Goal: Transaction & Acquisition: Purchase product/service

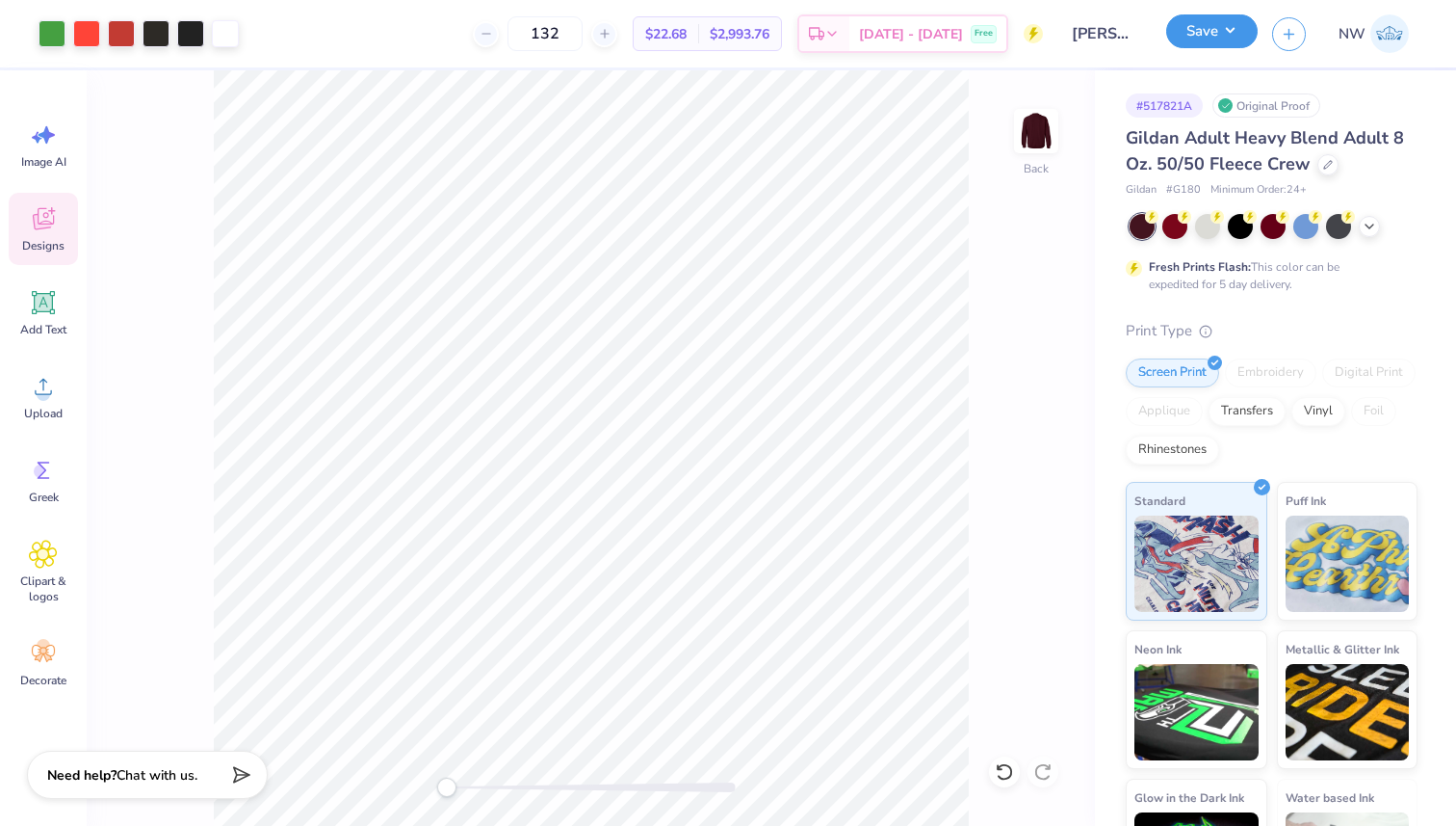
click at [1203, 30] on button "Save" at bounding box center [1213, 31] width 92 height 34
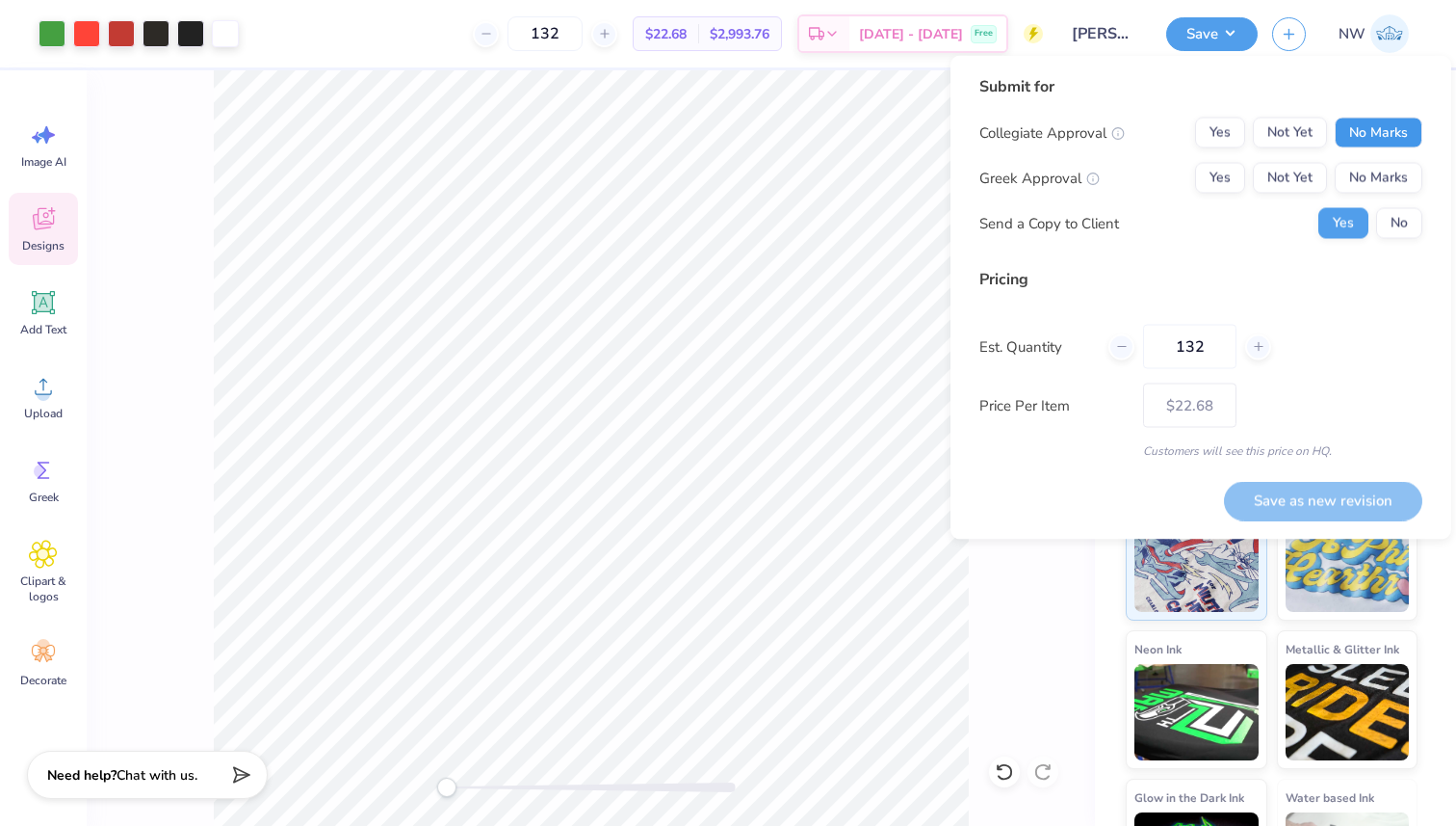
click at [1366, 132] on button "No Marks" at bounding box center [1379, 133] width 88 height 31
click at [1383, 176] on button "No Marks" at bounding box center [1379, 178] width 88 height 31
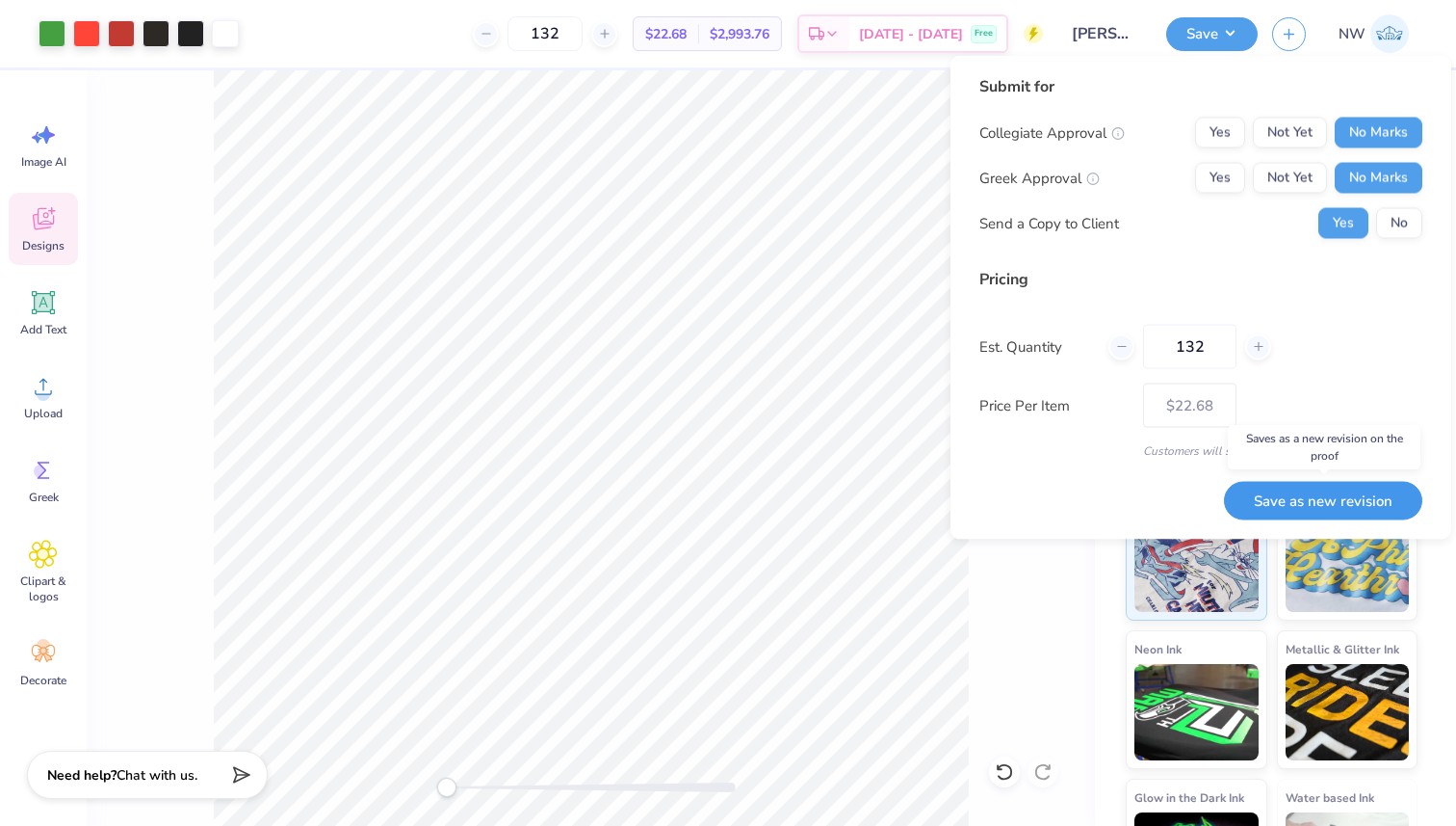
click at [1308, 490] on button "Save as new revision" at bounding box center [1324, 500] width 199 height 40
type input "$22.68"
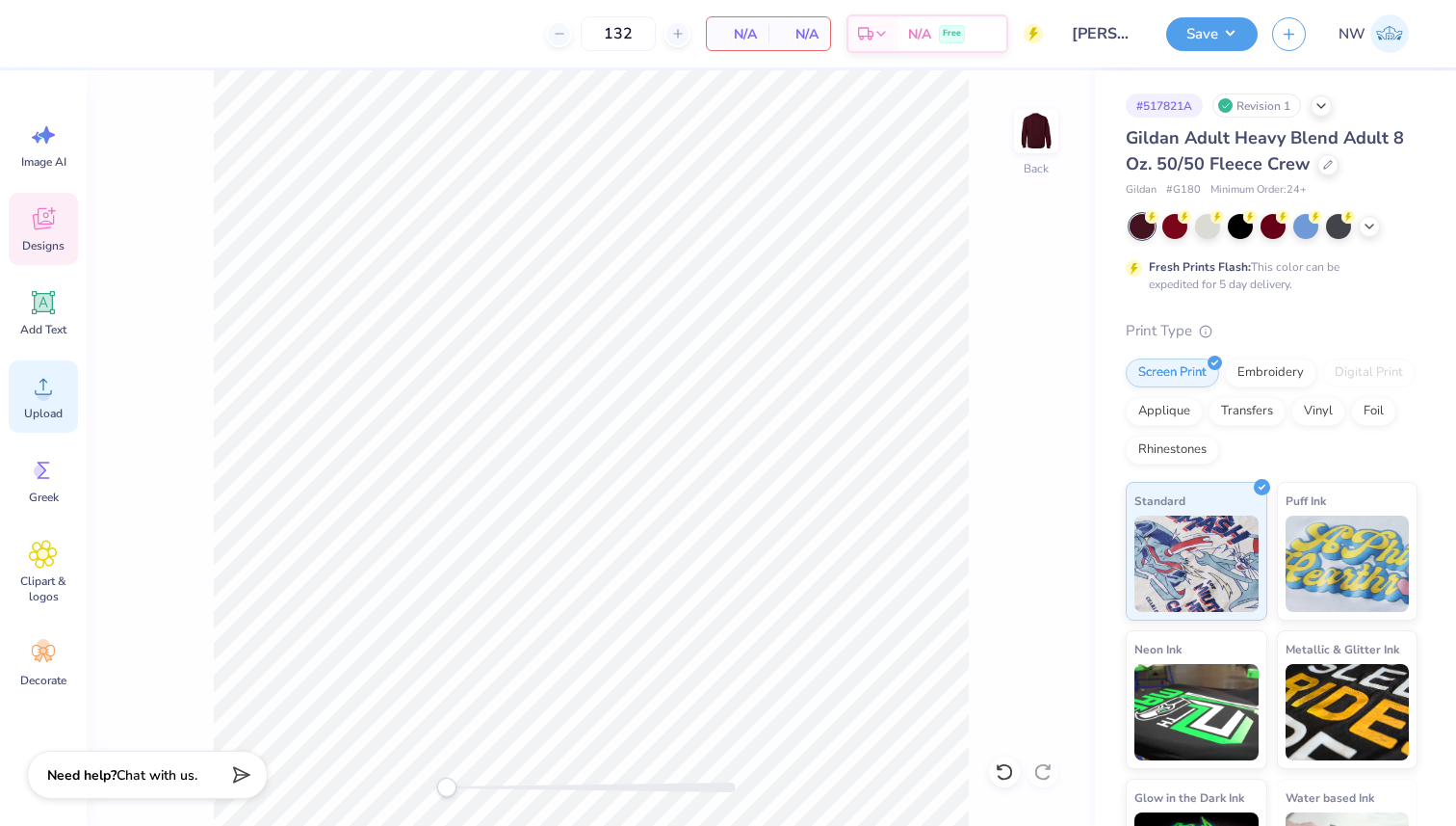
click at [50, 408] on span "Upload" at bounding box center [44, 413] width 39 height 16
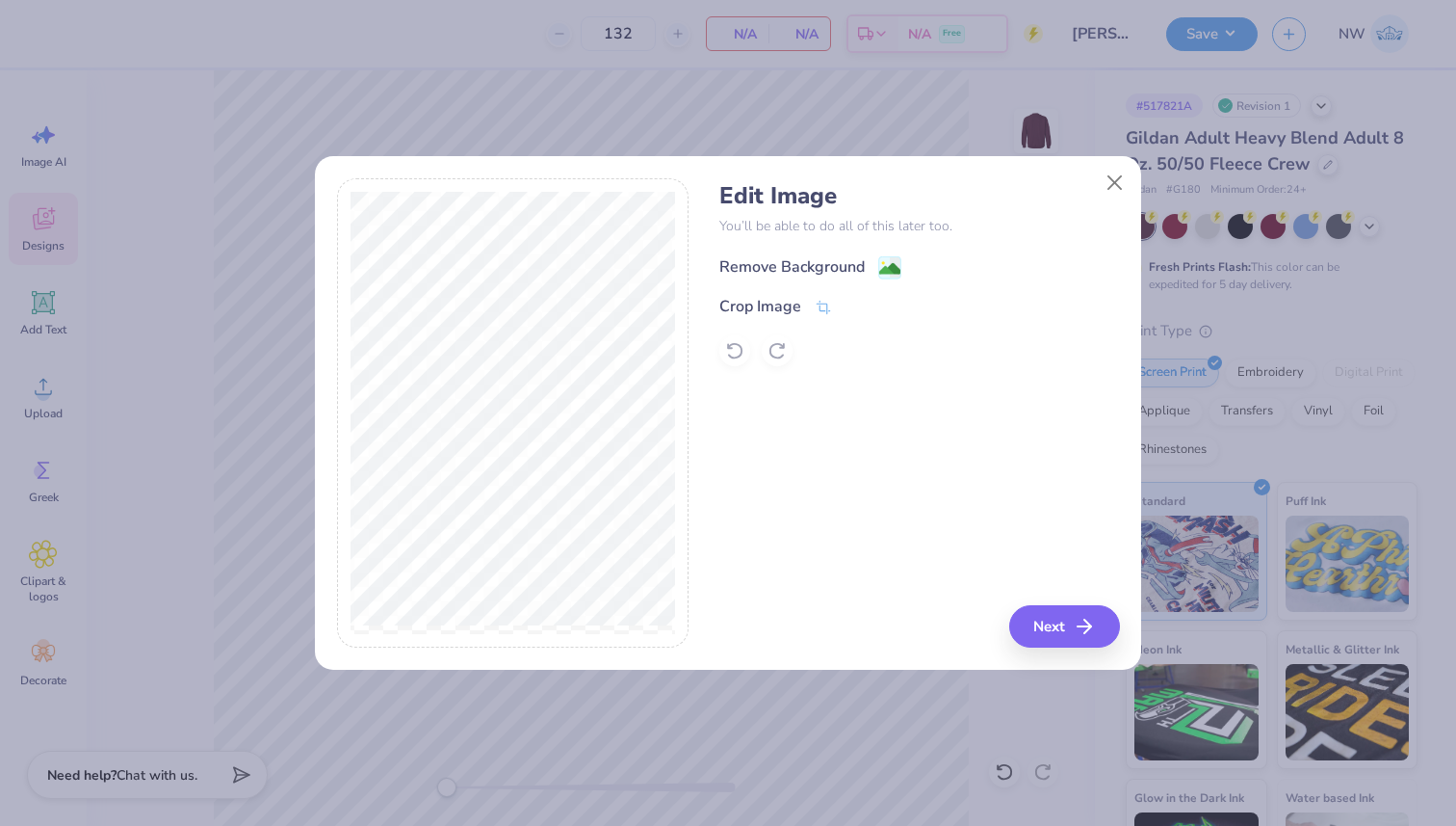
click at [887, 272] on image at bounding box center [890, 269] width 21 height 21
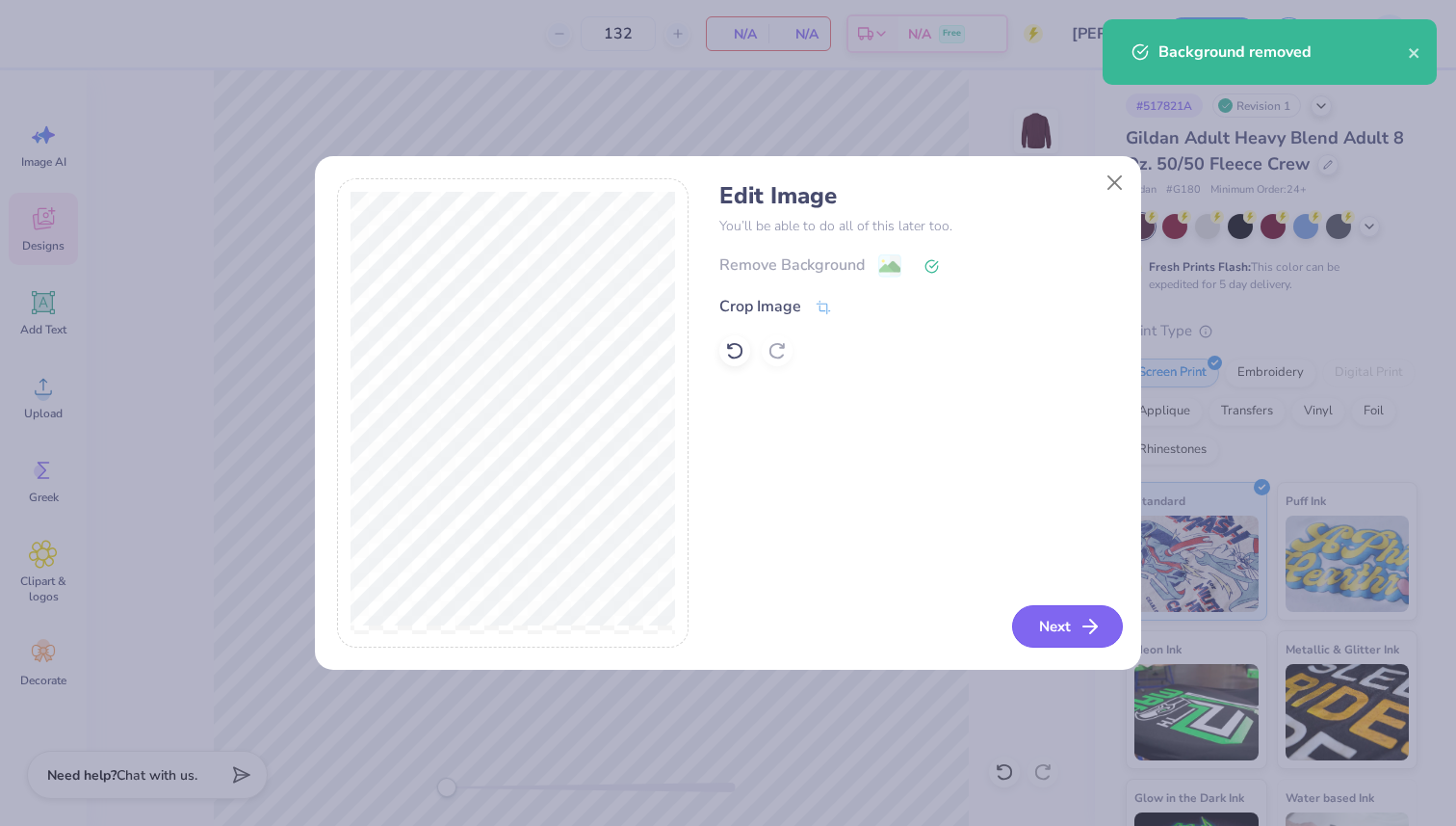
click at [1081, 635] on icon "button" at bounding box center [1091, 626] width 23 height 23
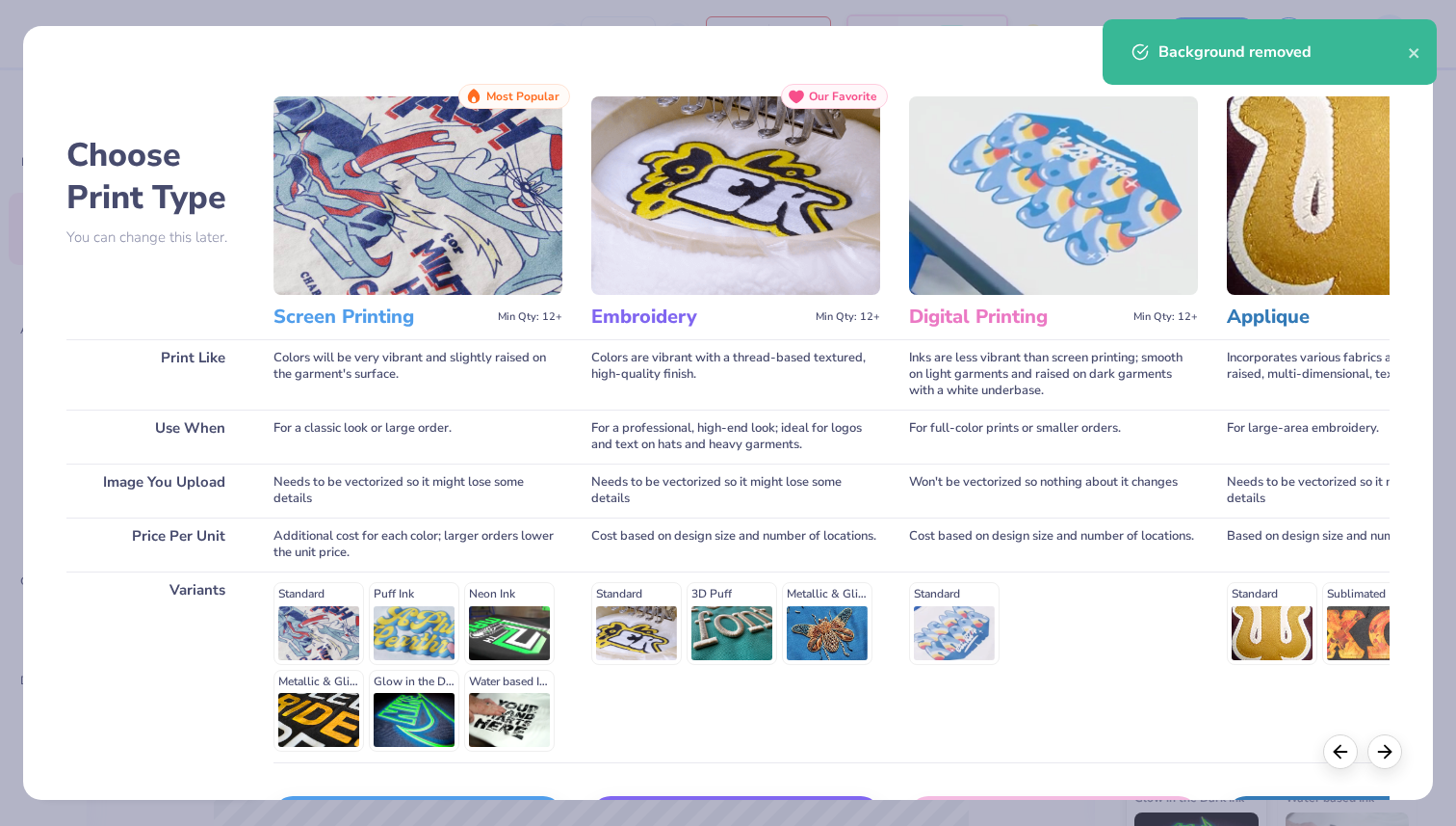
scroll to position [134, 0]
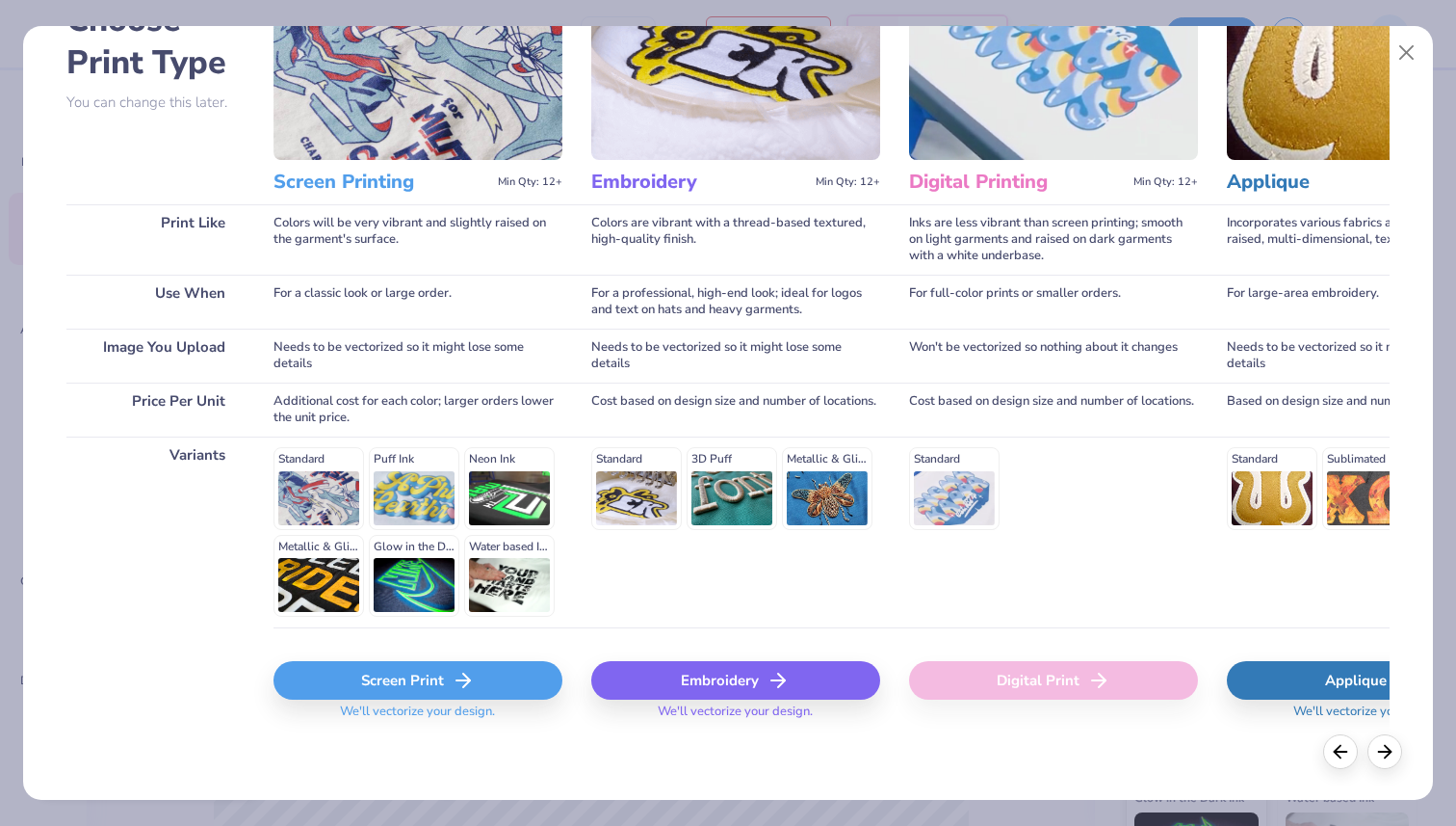
click at [504, 673] on div "Screen Print" at bounding box center [418, 680] width 289 height 39
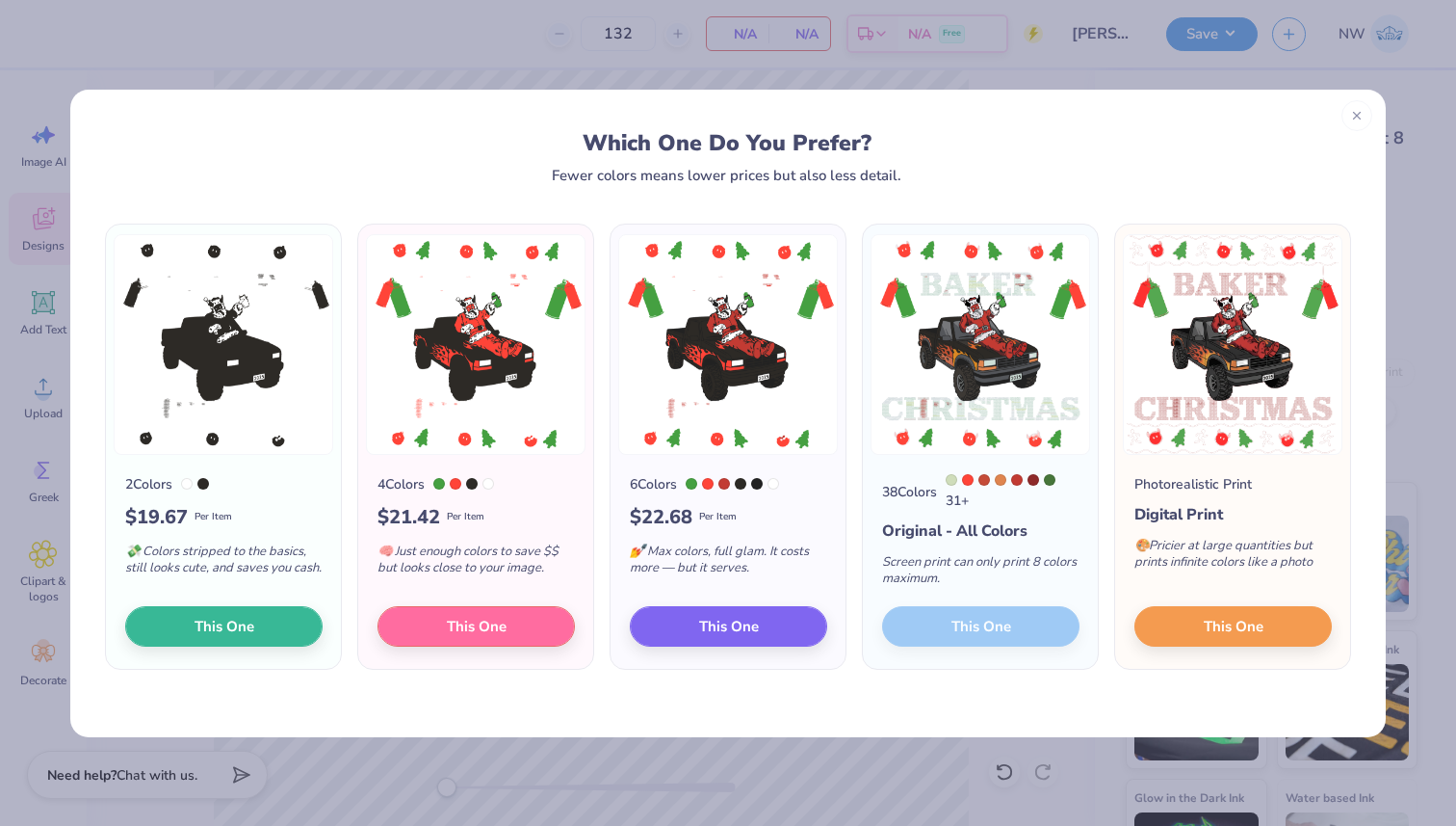
click at [953, 626] on div "38 Colors 31 + Original - All Colors Screen print can only print 8 colors maxim…" at bounding box center [980, 562] width 235 height 215
click at [1220, 620] on span "This One" at bounding box center [1233, 622] width 59 height 22
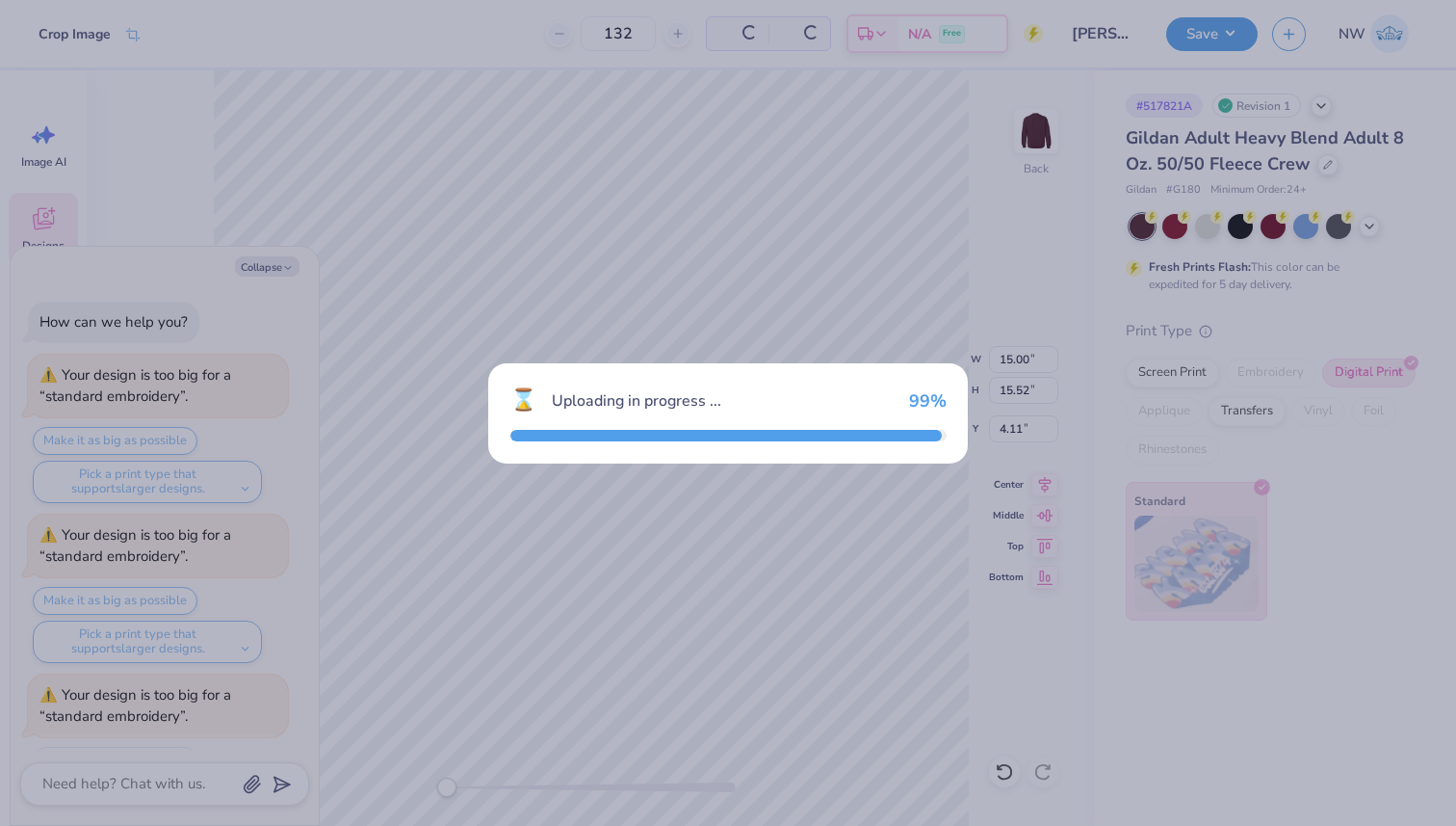
scroll to position [755, 0]
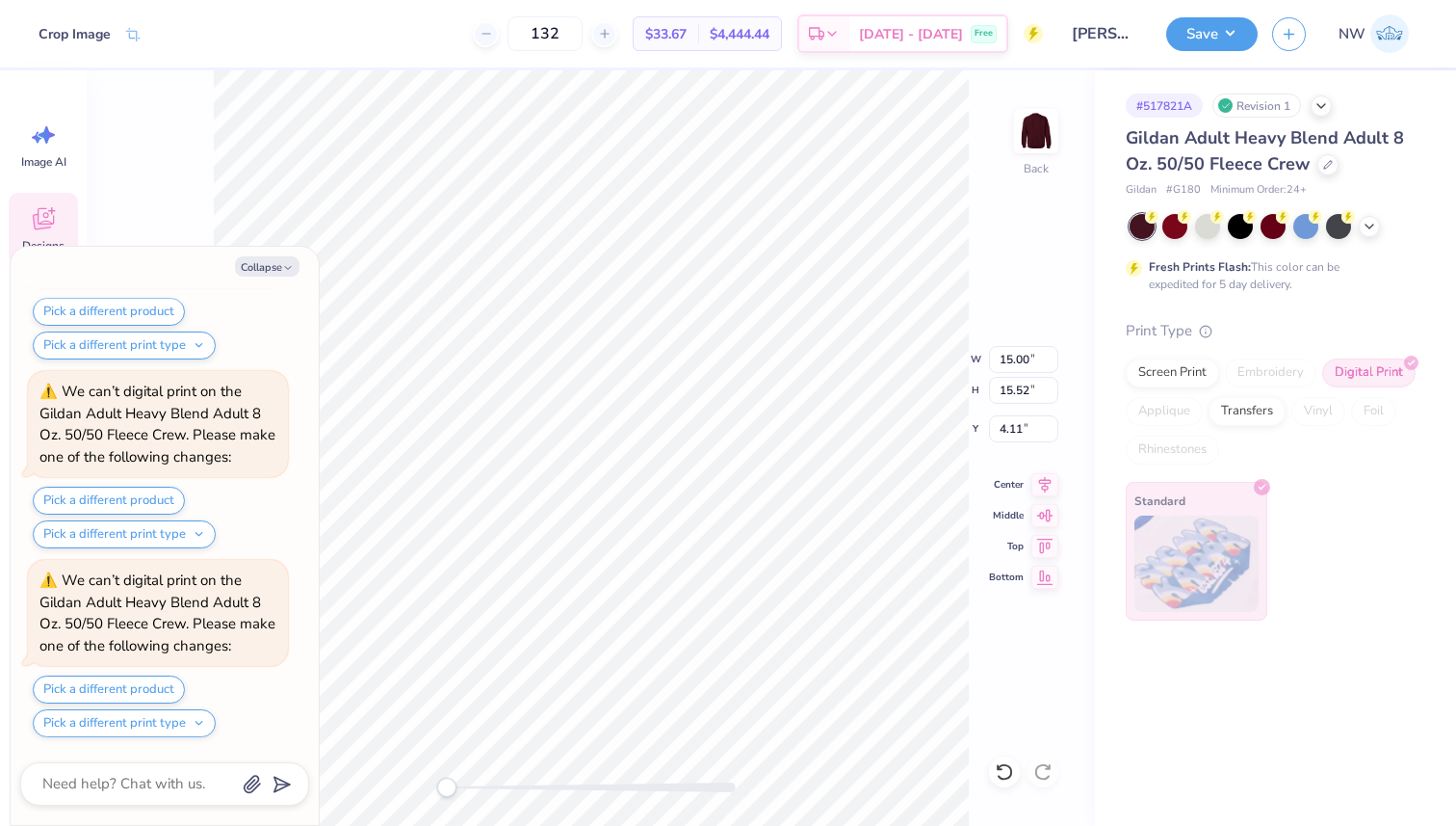
type textarea "x"
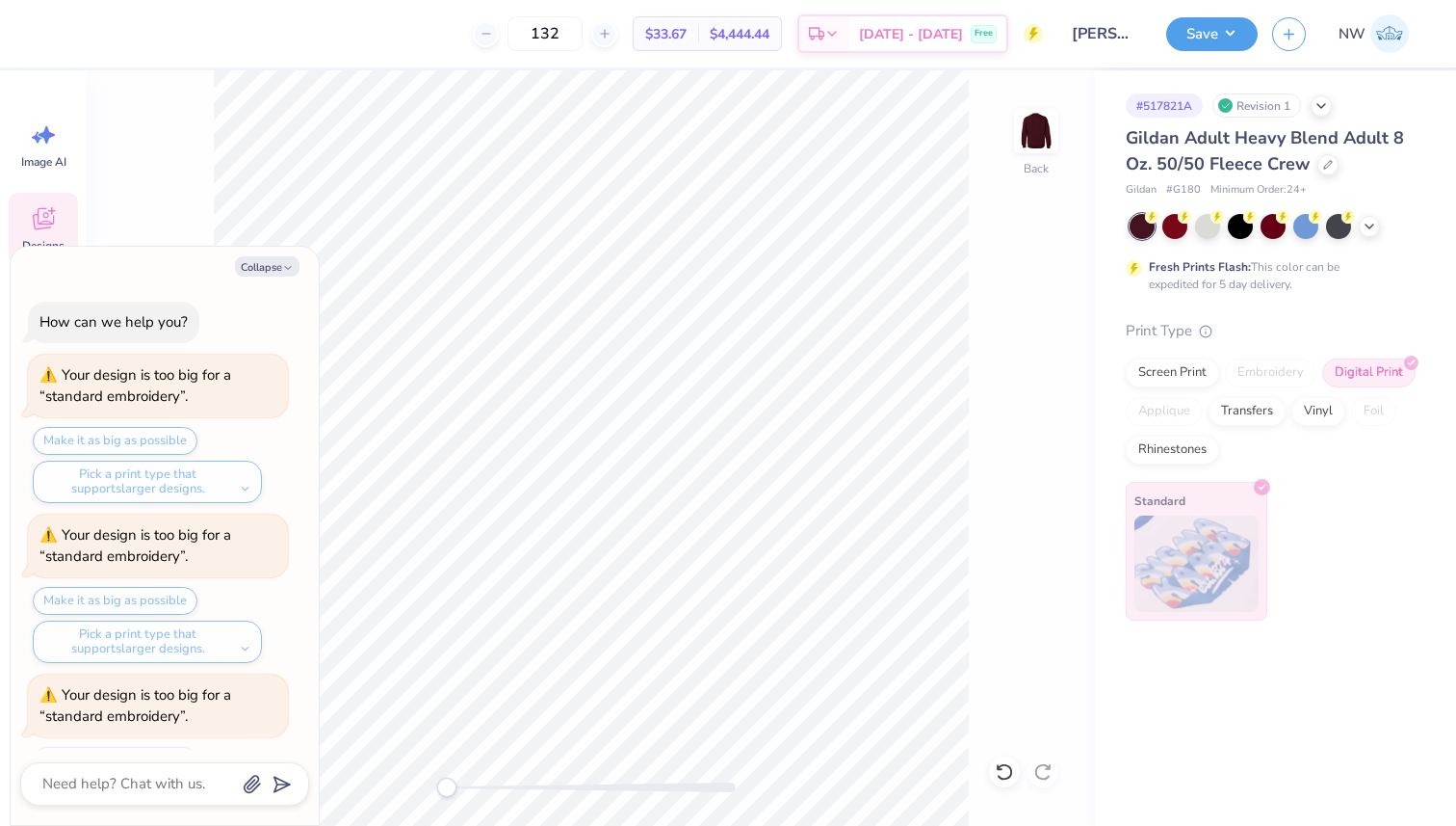
scroll to position [1133, 0]
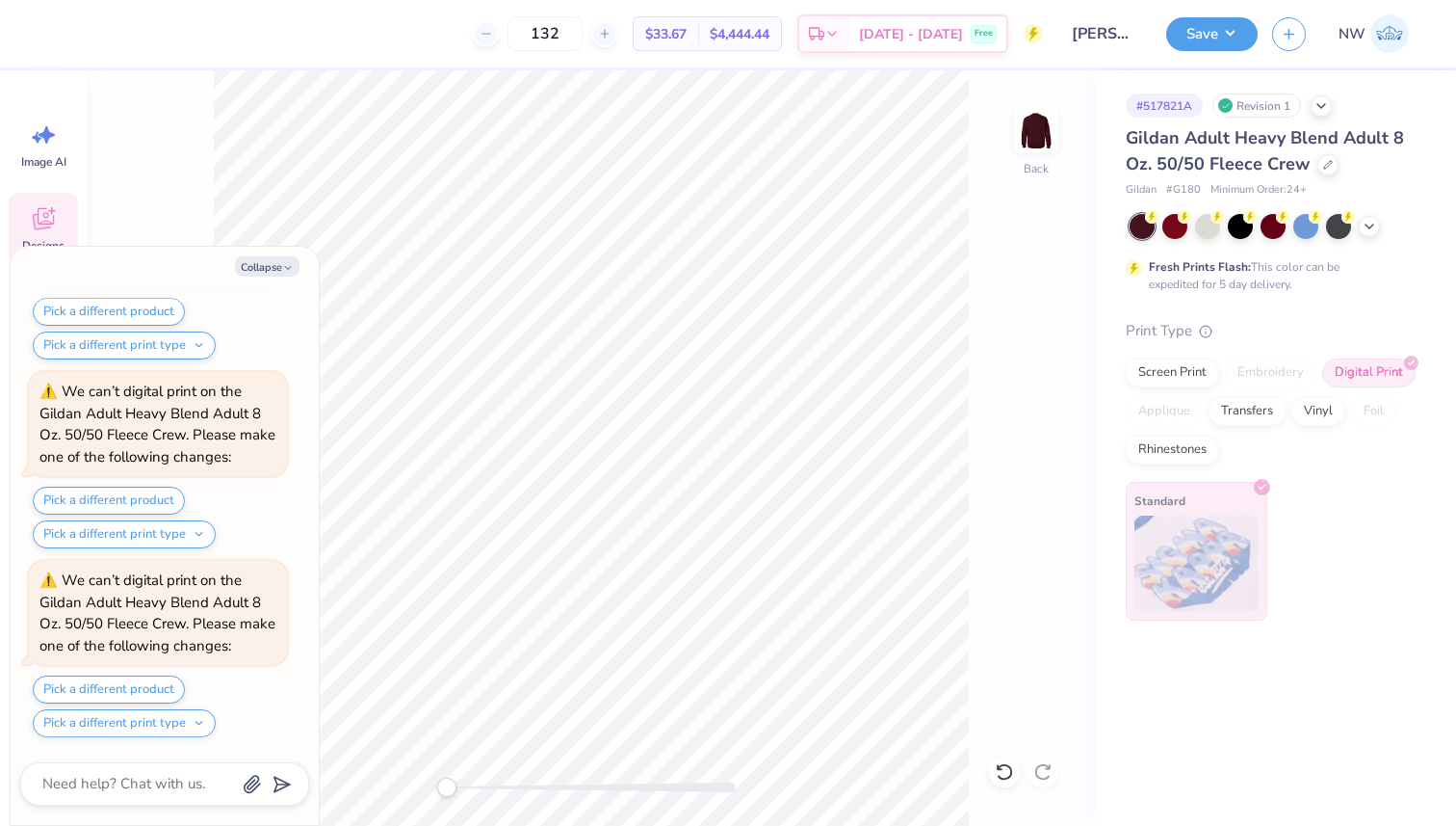
type textarea "x"
